Goal: Transaction & Acquisition: Obtain resource

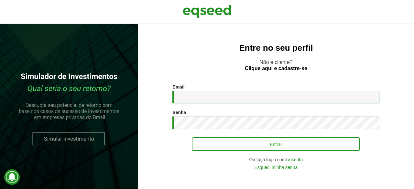
type input "**********"
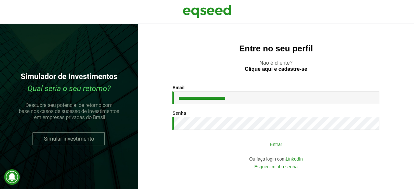
click at [273, 144] on button "Entrar" at bounding box center [276, 144] width 168 height 12
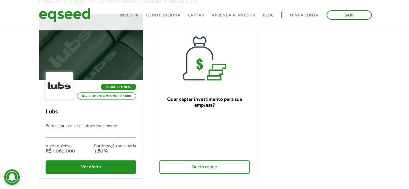
scroll to position [65, 0]
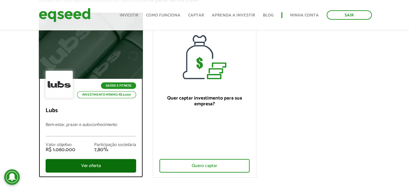
click at [98, 161] on div "Ver oferta" at bounding box center [91, 166] width 90 height 14
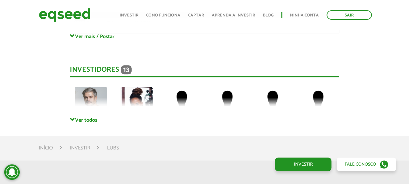
scroll to position [1454, 0]
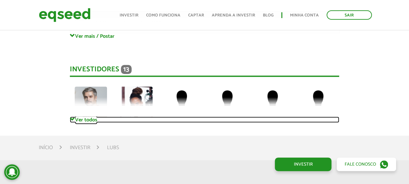
click at [71, 120] on span at bounding box center [72, 119] width 5 height 5
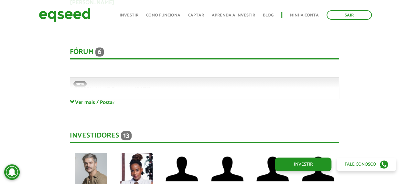
scroll to position [1389, 0]
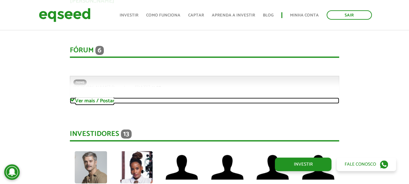
click at [72, 100] on span at bounding box center [72, 100] width 5 height 5
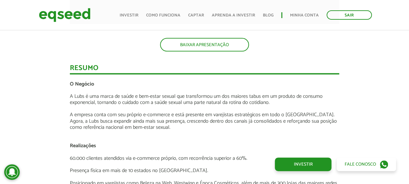
scroll to position [646, 0]
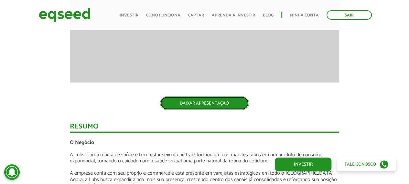
click at [210, 100] on link "BAIXAR APRESENTAÇÃO" at bounding box center [204, 104] width 89 height 14
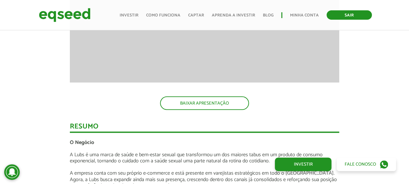
click at [348, 15] on link "Sair" at bounding box center [348, 14] width 45 height 9
